Goal: Information Seeking & Learning: Learn about a topic

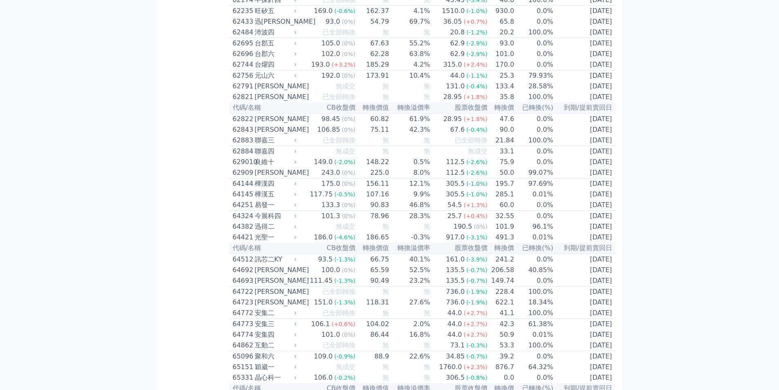
scroll to position [3355, 0]
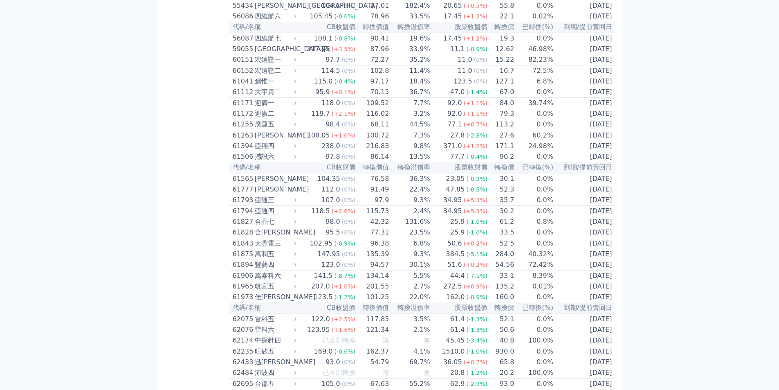
scroll to position [2741, 0]
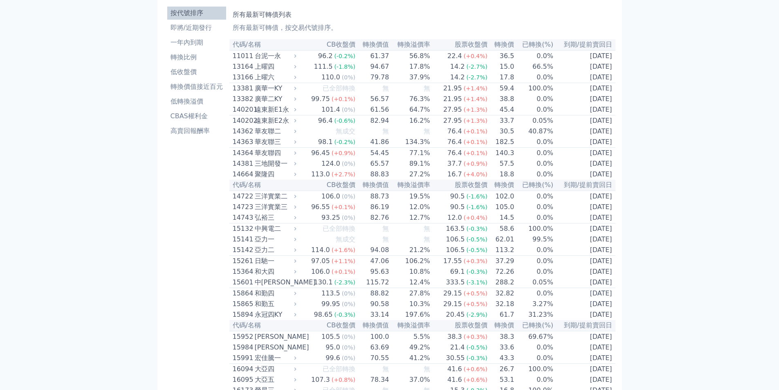
scroll to position [0, 0]
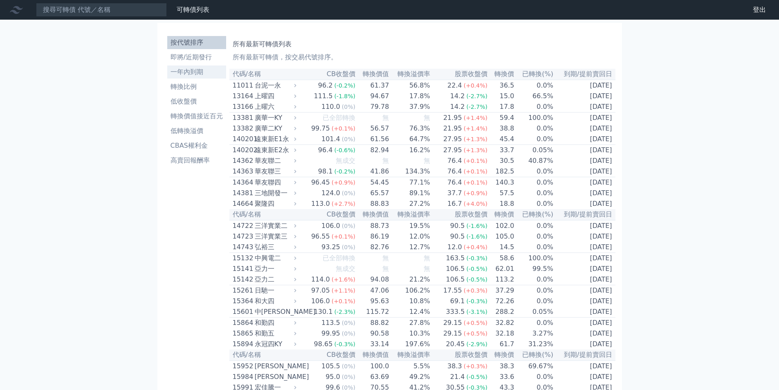
click at [195, 72] on li "一年內到期" at bounding box center [196, 72] width 59 height 10
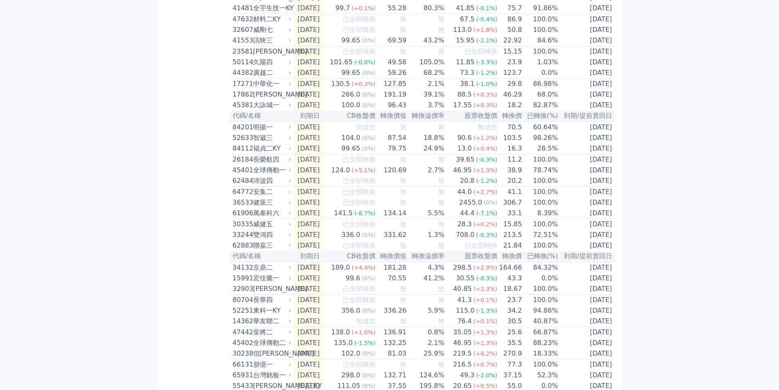
scroll to position [245, 0]
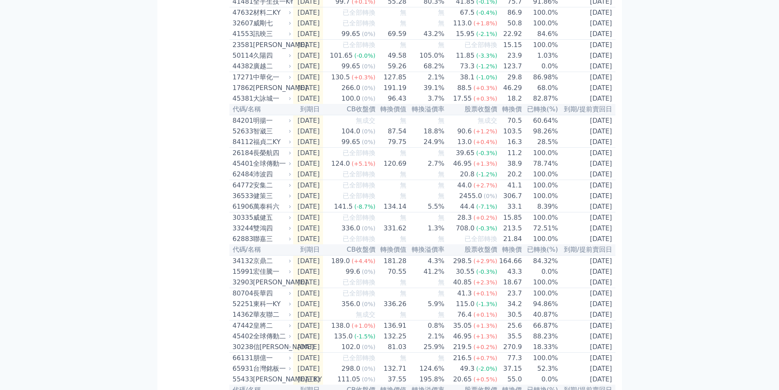
click at [273, 212] on div "萬泰科六" at bounding box center [271, 207] width 37 height 10
click at [274, 212] on div "萬泰科六" at bounding box center [271, 207] width 37 height 10
